Goal: Information Seeking & Learning: Compare options

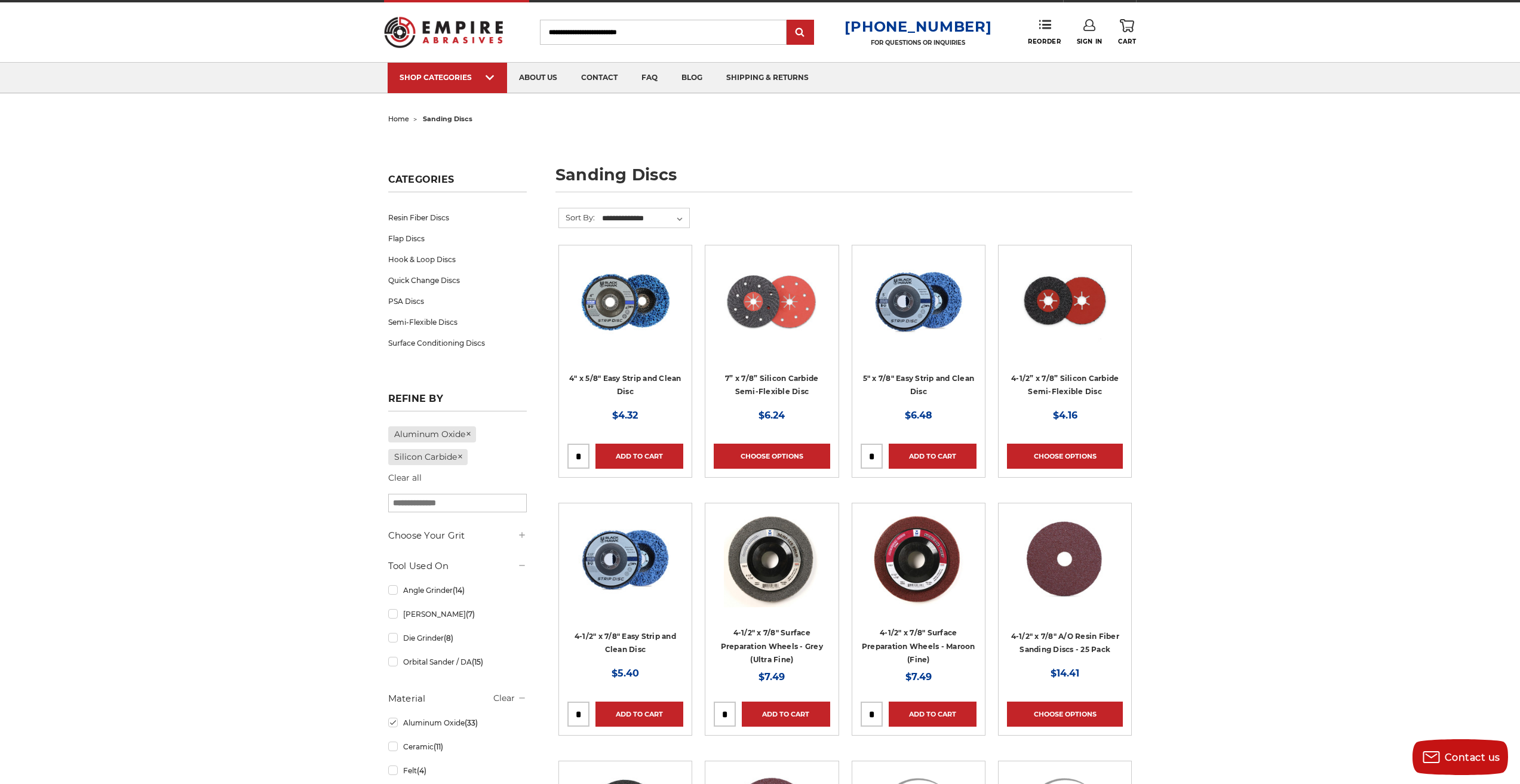
scroll to position [41, 0]
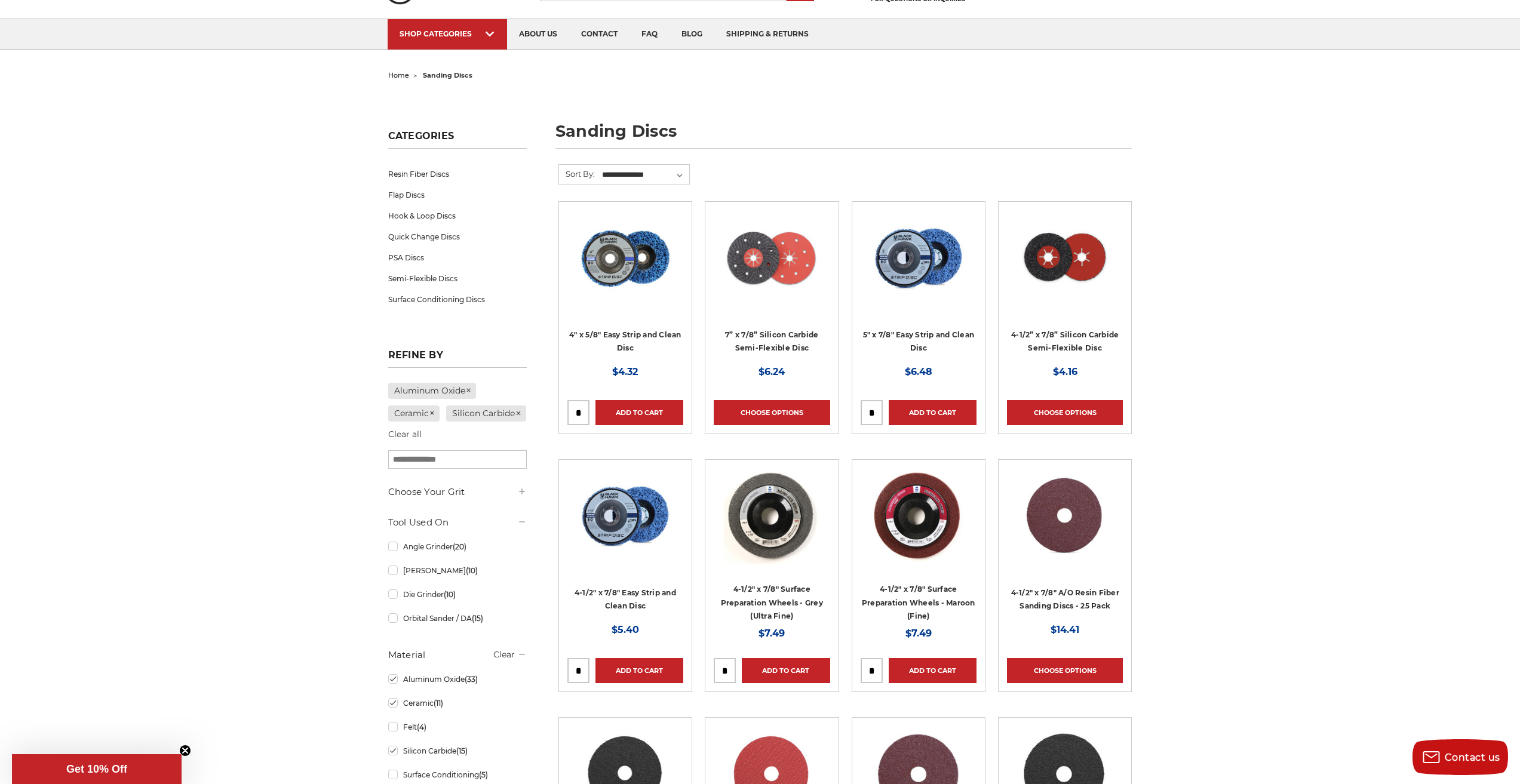
scroll to position [80, 0]
